Goal: Task Accomplishment & Management: Use online tool/utility

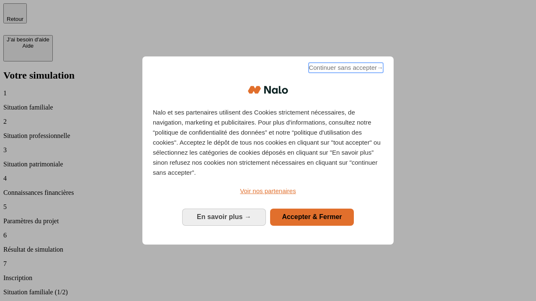
click at [345, 69] on span "Continuer sans accepter →" at bounding box center [346, 68] width 75 height 10
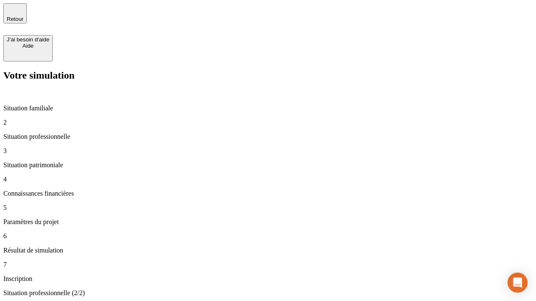
type input "30 000"
type input "1 000"
